Goal: Transaction & Acquisition: Obtain resource

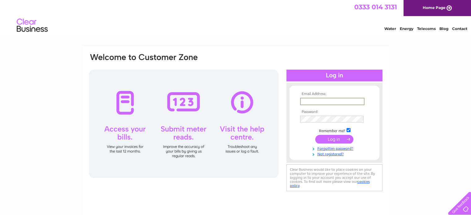
click at [325, 101] on input "text" at bounding box center [332, 101] width 64 height 7
type input "info@edenvalet.com"
click at [335, 142] on input "submit" at bounding box center [334, 138] width 38 height 9
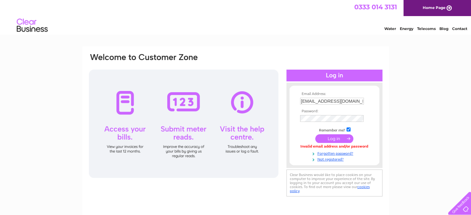
click at [336, 140] on input "submit" at bounding box center [334, 138] width 38 height 9
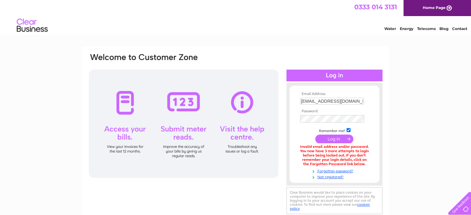
click at [329, 135] on input "submit" at bounding box center [334, 139] width 38 height 9
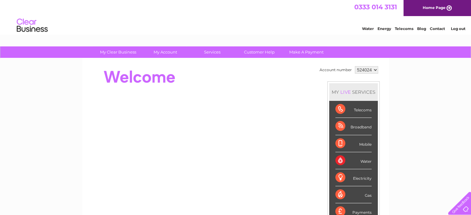
click at [377, 69] on select "524024 904745" at bounding box center [366, 69] width 23 height 7
select select "904745"
click at [355, 66] on select "524024 904745" at bounding box center [366, 69] width 23 height 7
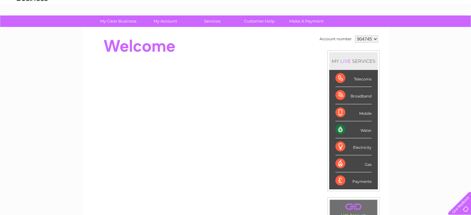
scroll to position [31, 0]
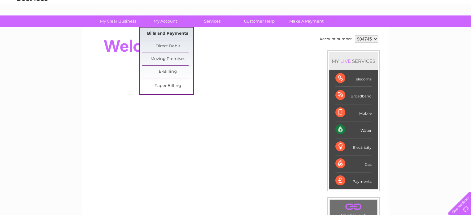
click at [169, 32] on link "Bills and Payments" at bounding box center [167, 34] width 51 height 12
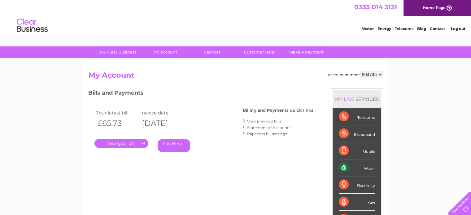
click at [260, 119] on link "View previous bills" at bounding box center [264, 121] width 34 height 5
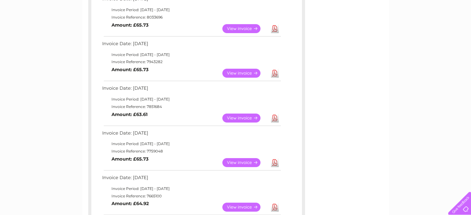
scroll to position [124, 0]
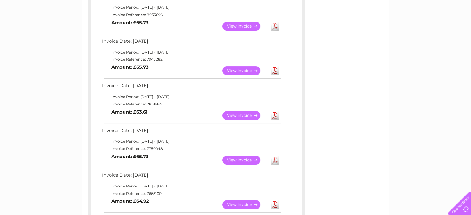
click at [276, 116] on link "Download" at bounding box center [275, 115] width 8 height 9
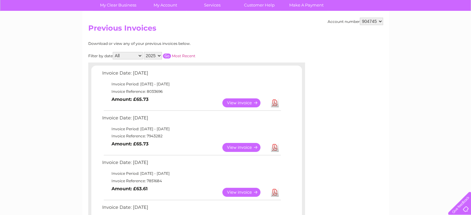
scroll to position [31, 0]
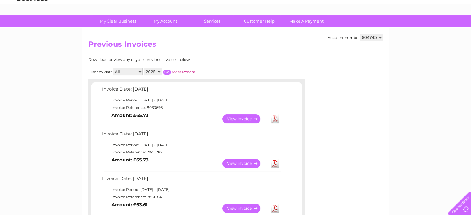
click at [276, 117] on link "Download" at bounding box center [275, 119] width 8 height 9
